Goal: Find specific page/section: Find specific page/section

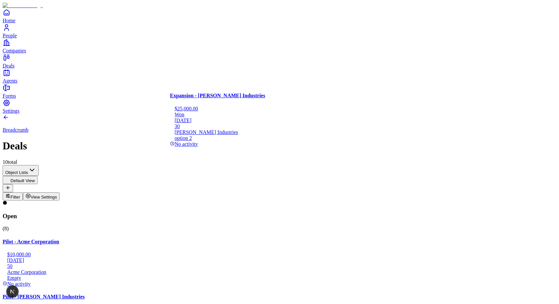
drag, startPoint x: 246, startPoint y: 137, endPoint x: 83, endPoint y: 123, distance: 163.2
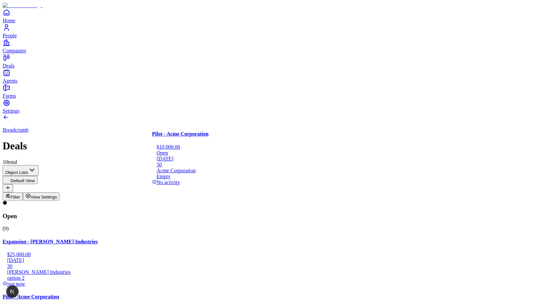
drag, startPoint x: 93, startPoint y: 204, endPoint x: 229, endPoint y: 171, distance: 140.2
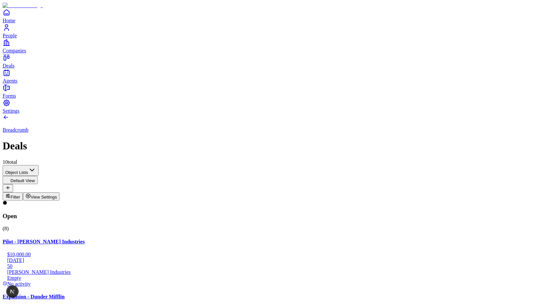
click at [31, 193] on icon "button" at bounding box center [28, 195] width 5 height 5
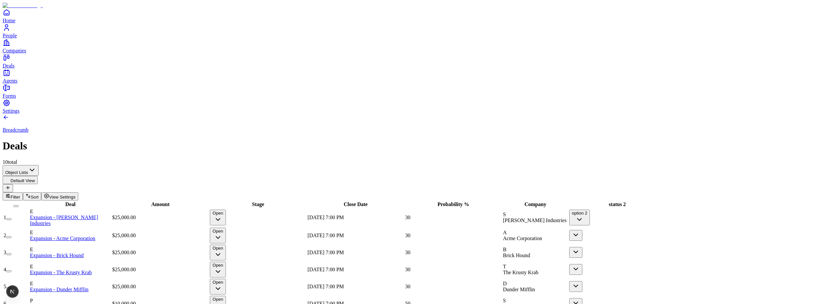
click at [76, 194] on span "View Settings" at bounding box center [62, 196] width 27 height 5
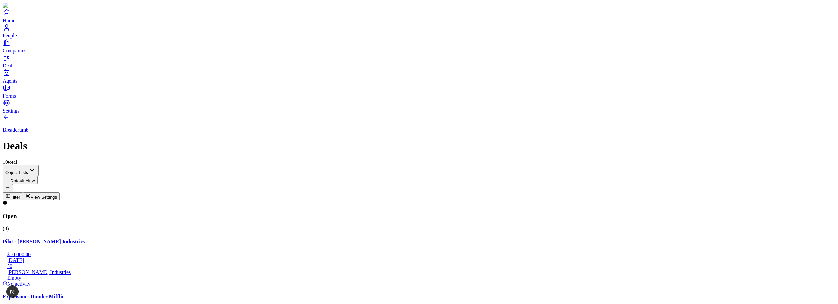
scroll to position [358, 0]
drag, startPoint x: 225, startPoint y: 117, endPoint x: 86, endPoint y: 121, distance: 139.4
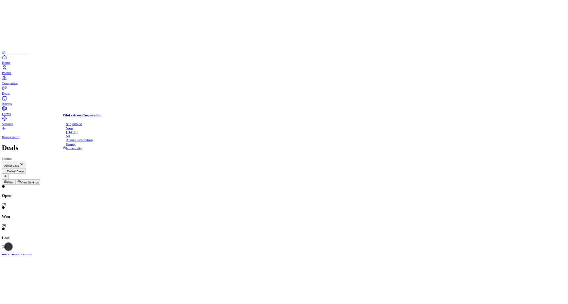
scroll to position [0, 0]
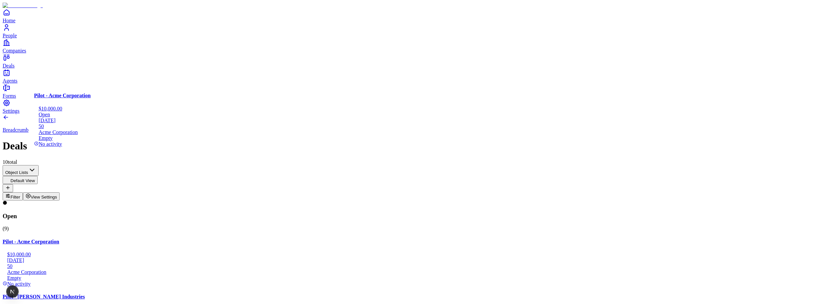
drag, startPoint x: 102, startPoint y: 120, endPoint x: 225, endPoint y: 117, distance: 122.7
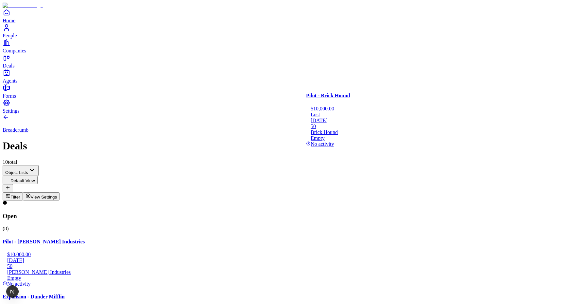
drag, startPoint x: 379, startPoint y: 121, endPoint x: 232, endPoint y: 185, distance: 160.5
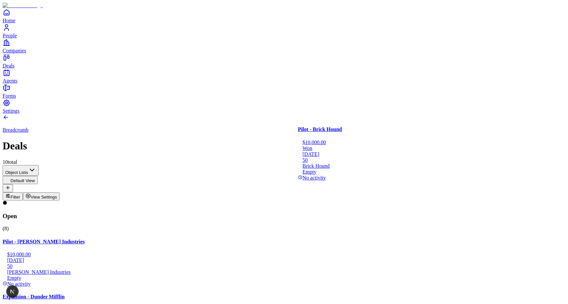
drag, startPoint x: 226, startPoint y: 182, endPoint x: 357, endPoint y: 145, distance: 136.0
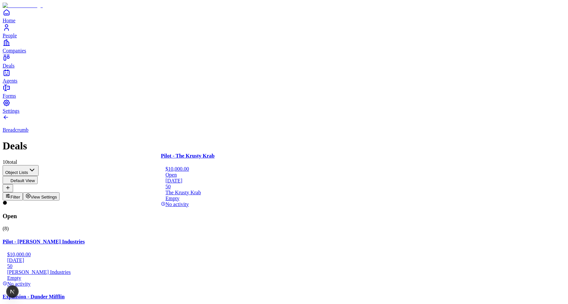
drag, startPoint x: 101, startPoint y: 210, endPoint x: 228, endPoint y: 208, distance: 127.0
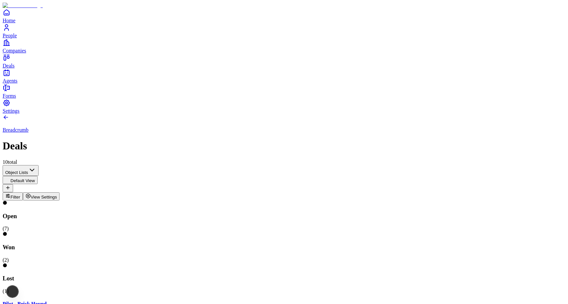
scroll to position [0, 0]
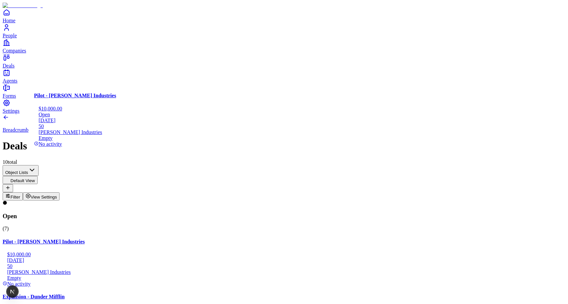
drag, startPoint x: 100, startPoint y: 118, endPoint x: 94, endPoint y: 107, distance: 12.6
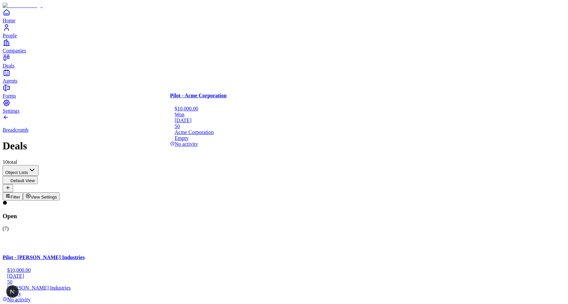
drag, startPoint x: 252, startPoint y: 122, endPoint x: 242, endPoint y: 116, distance: 11.1
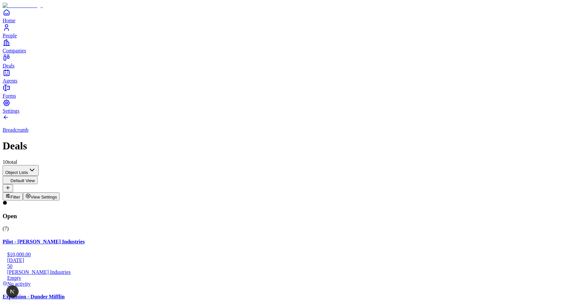
click at [7, 201] on icon at bounding box center [5, 203] width 4 height 4
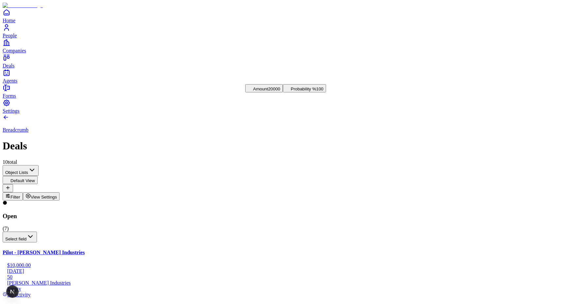
click at [268, 88] on span "Amount" at bounding box center [260, 88] width 15 height 5
click at [37, 231] on button "Select field" at bounding box center [20, 236] width 34 height 11
click at [132, 87] on span "Amount" at bounding box center [124, 88] width 15 height 5
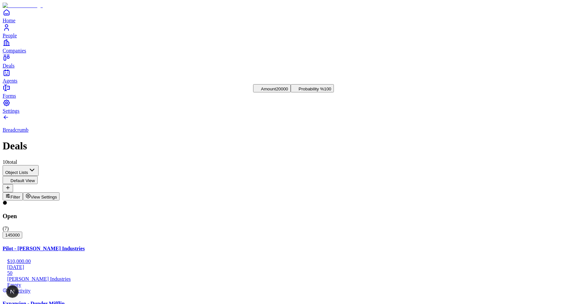
click at [22, 231] on button "145000" at bounding box center [13, 234] width 20 height 7
click at [158, 91] on span "Probability %" at bounding box center [171, 88] width 26 height 5
click at [12, 232] on span "250" at bounding box center [8, 234] width 7 height 5
click at [151, 90] on span "Amount" at bounding box center [148, 88] width 15 height 5
